Goal: Navigation & Orientation: Go to known website

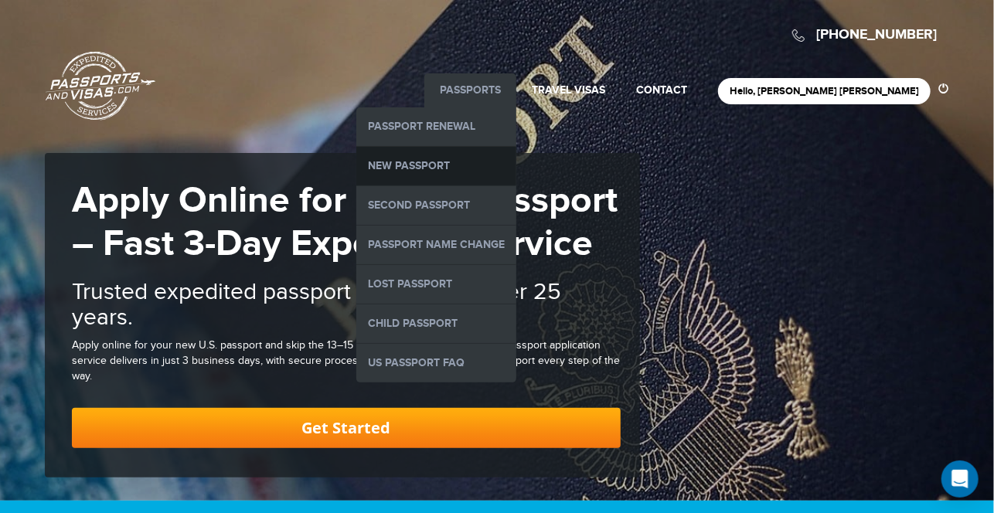
click at [516, 165] on link "New Passport" at bounding box center [436, 166] width 160 height 39
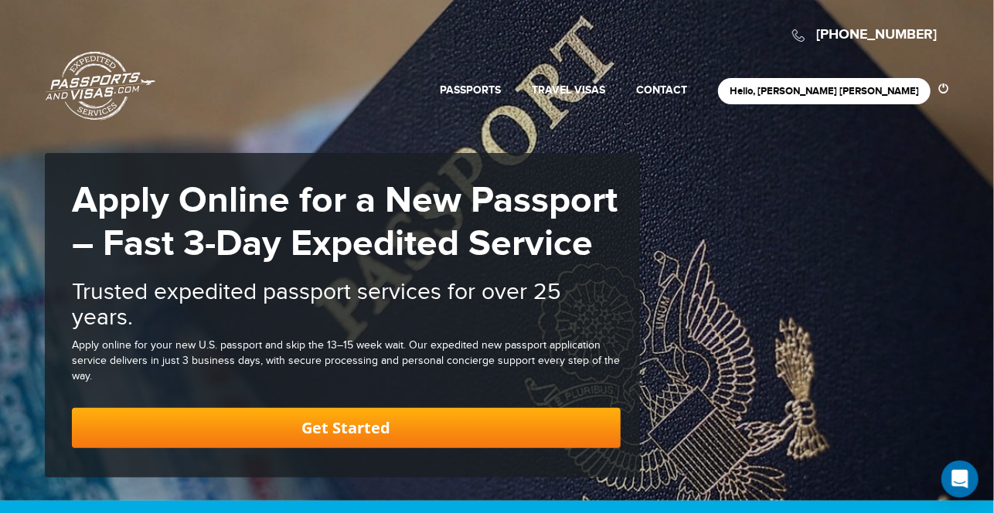
click at [107, 73] on link "Passports & [DOMAIN_NAME]" at bounding box center [101, 86] width 110 height 70
